Goal: Check status: Check status

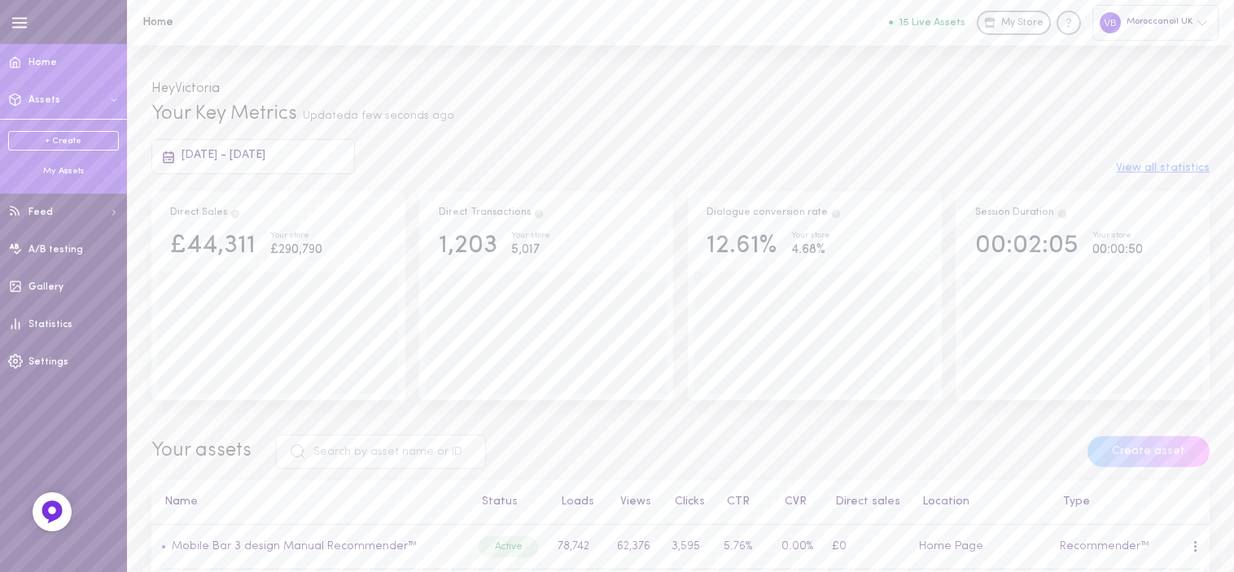
click at [60, 169] on div "My Assets" at bounding box center [63, 171] width 111 height 12
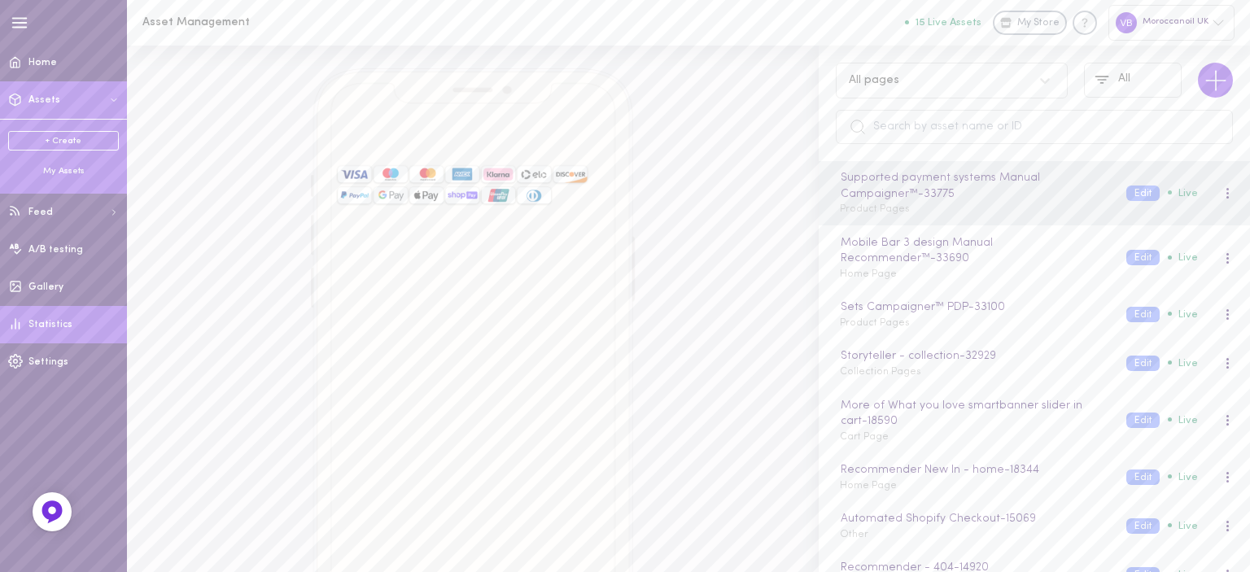
click at [54, 329] on span "Statistics" at bounding box center [50, 325] width 44 height 10
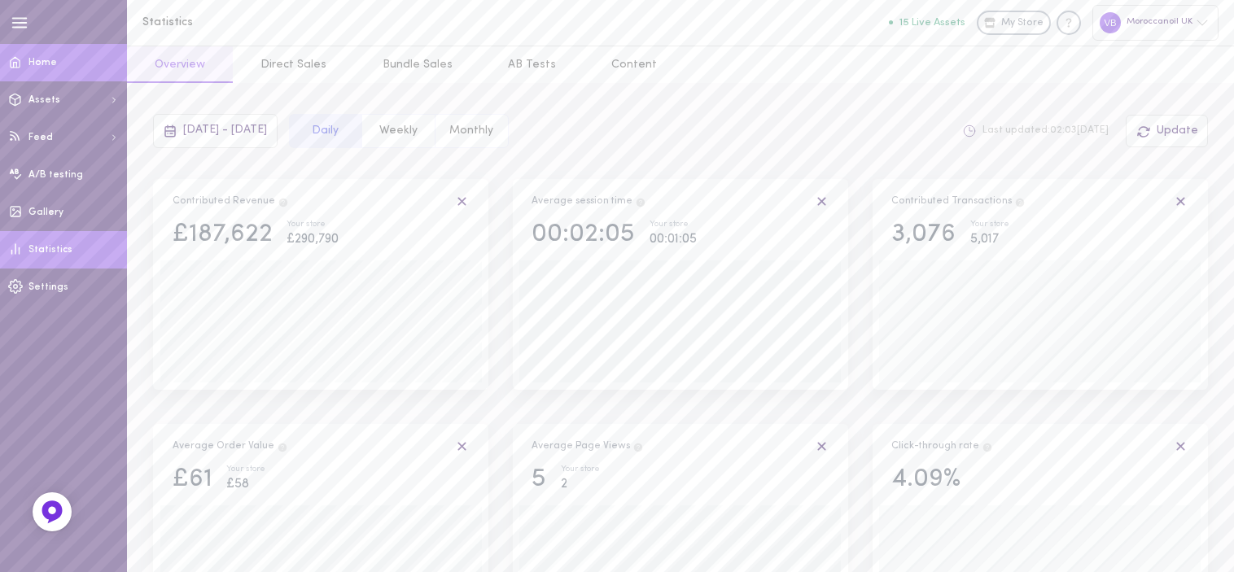
click at [62, 61] on link "Home" at bounding box center [63, 62] width 127 height 37
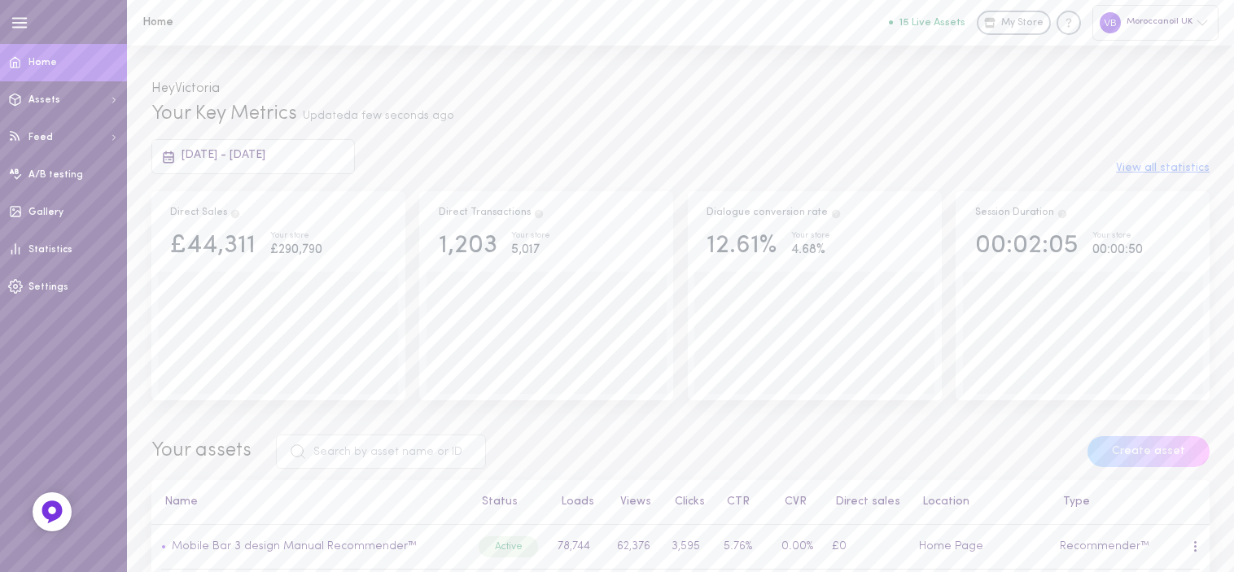
click at [265, 152] on span "[DATE] - [DATE]" at bounding box center [224, 155] width 84 height 12
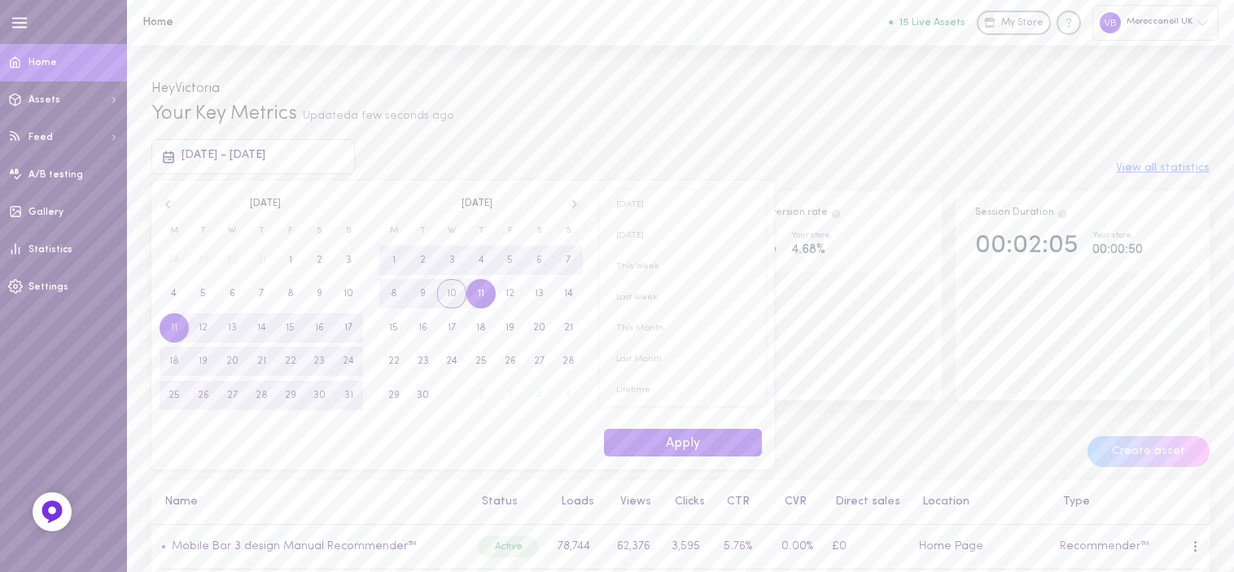
click at [452, 301] on span "10" at bounding box center [452, 293] width 10 height 29
click at [468, 295] on span "9" at bounding box center [480, 293] width 29 height 29
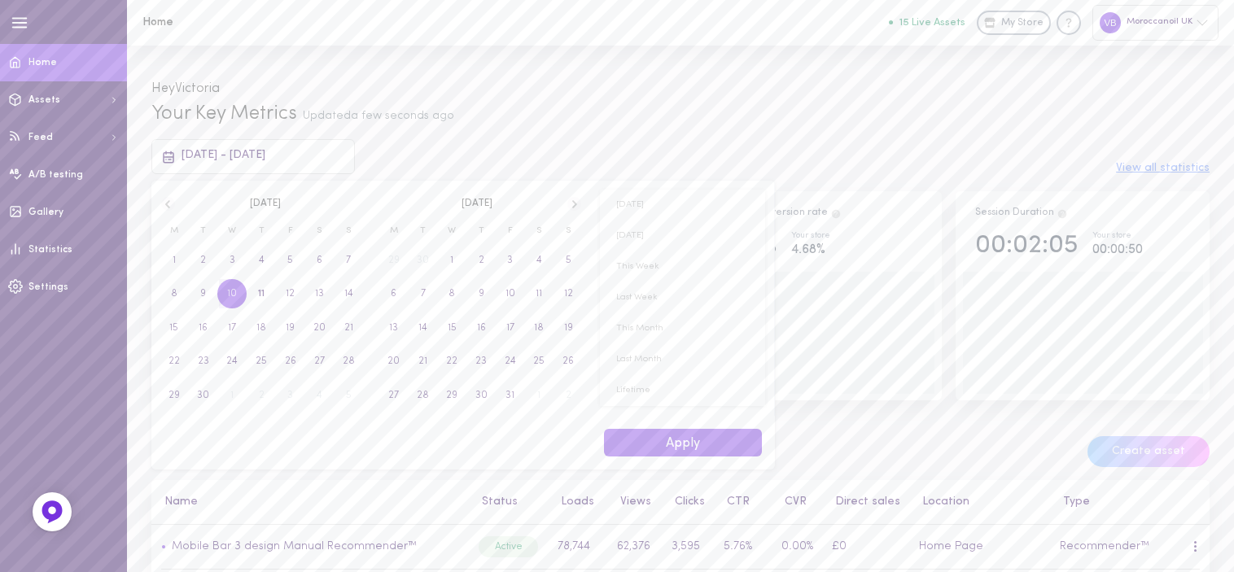
click at [236, 300] on span "10" at bounding box center [232, 293] width 10 height 29
click at [254, 298] on span "11" at bounding box center [261, 293] width 29 height 29
click at [715, 449] on button "Apply" at bounding box center [683, 443] width 158 height 28
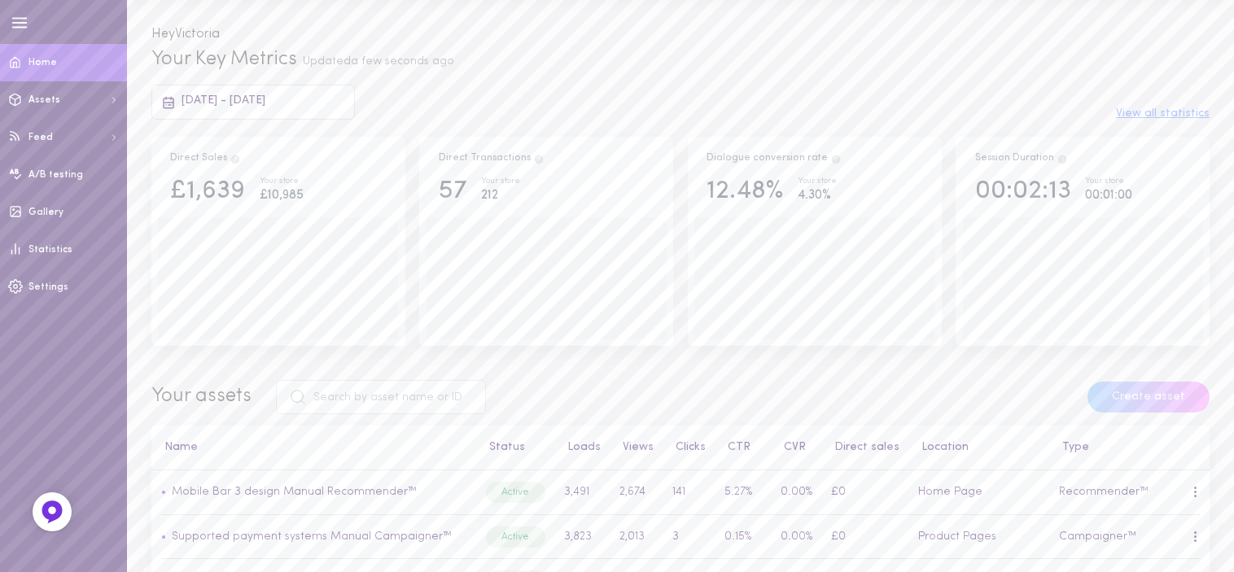
scroll to position [81, 0]
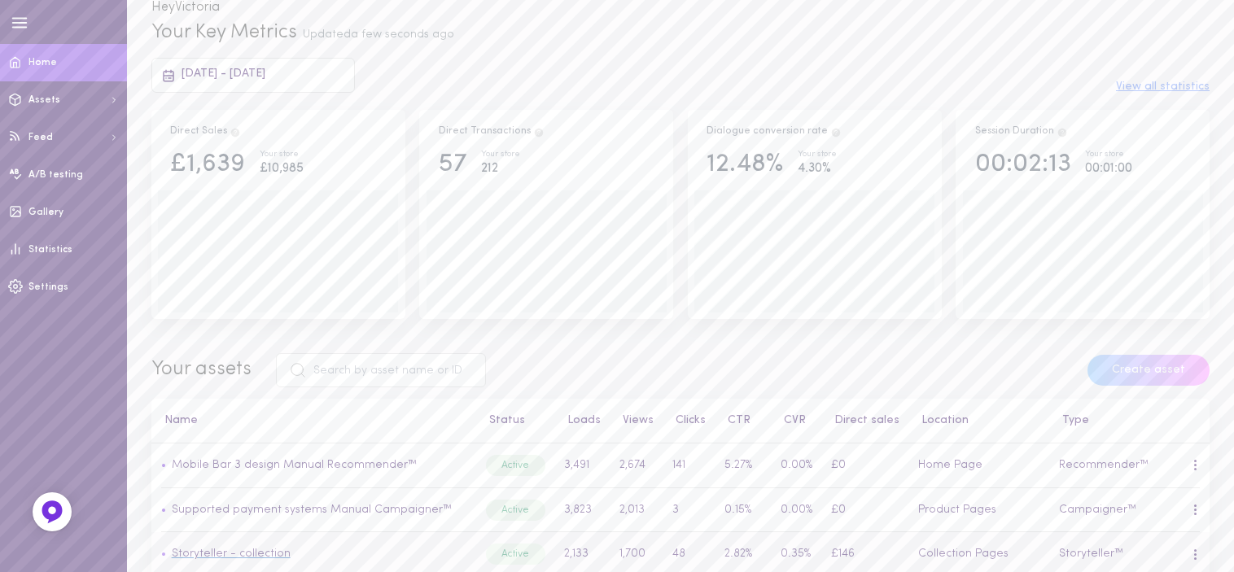
click at [252, 551] on link "Storyteller - collection" at bounding box center [231, 554] width 119 height 12
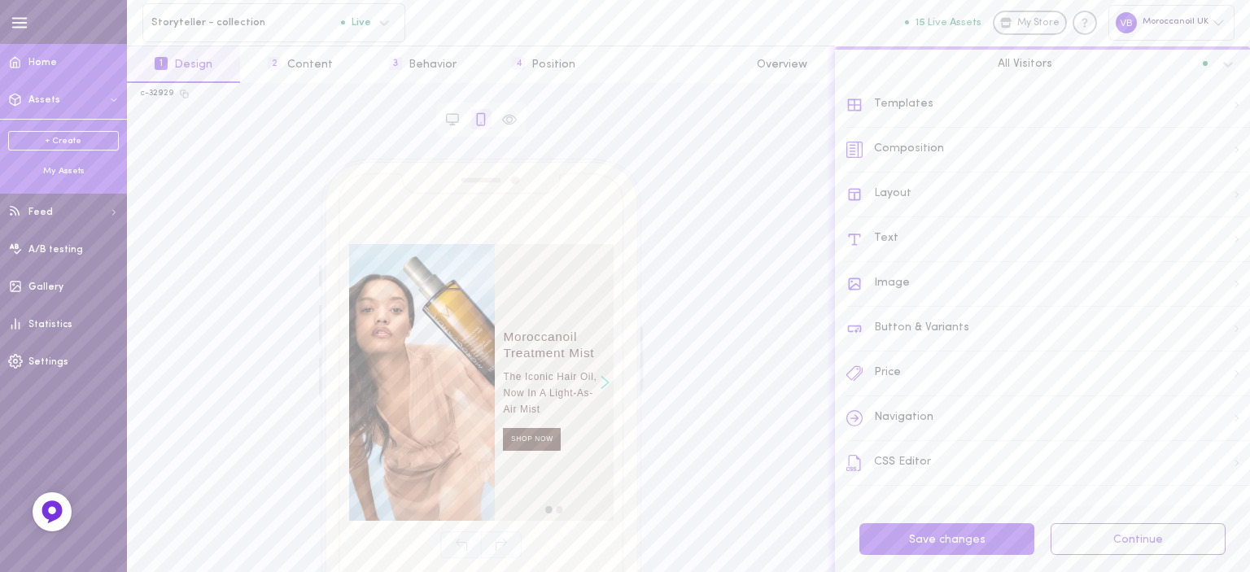
click at [79, 62] on link "Home" at bounding box center [63, 62] width 127 height 37
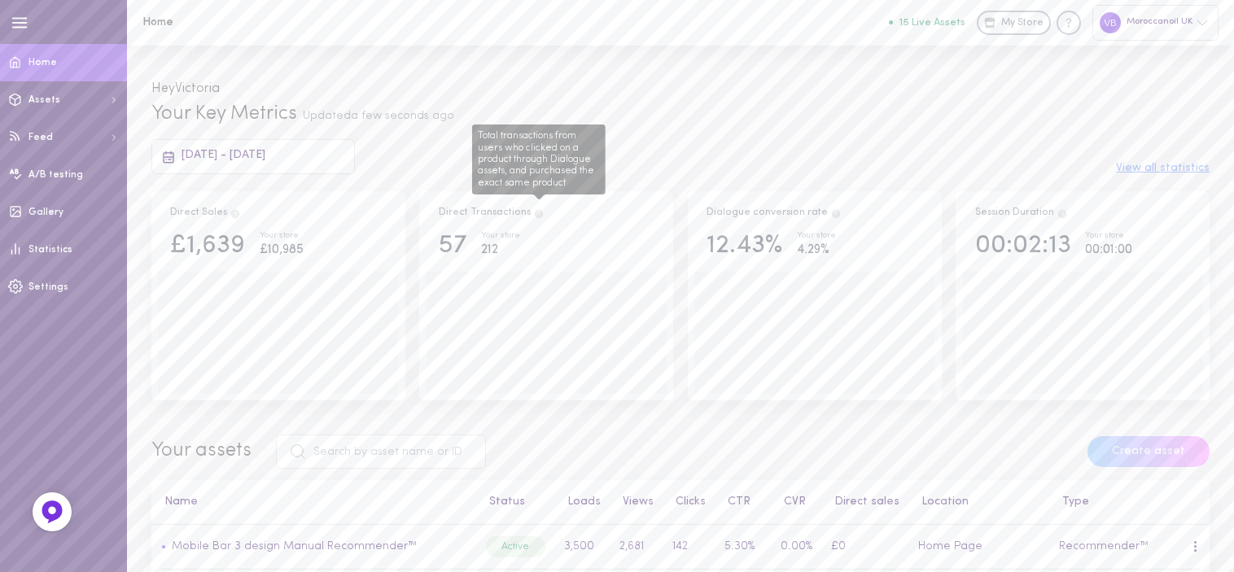
click at [534, 217] on icon "Total transactions from users who clicked on a product through Dialogue assets,…" at bounding box center [538, 213] width 11 height 11
